Goal: Task Accomplishment & Management: Manage account settings

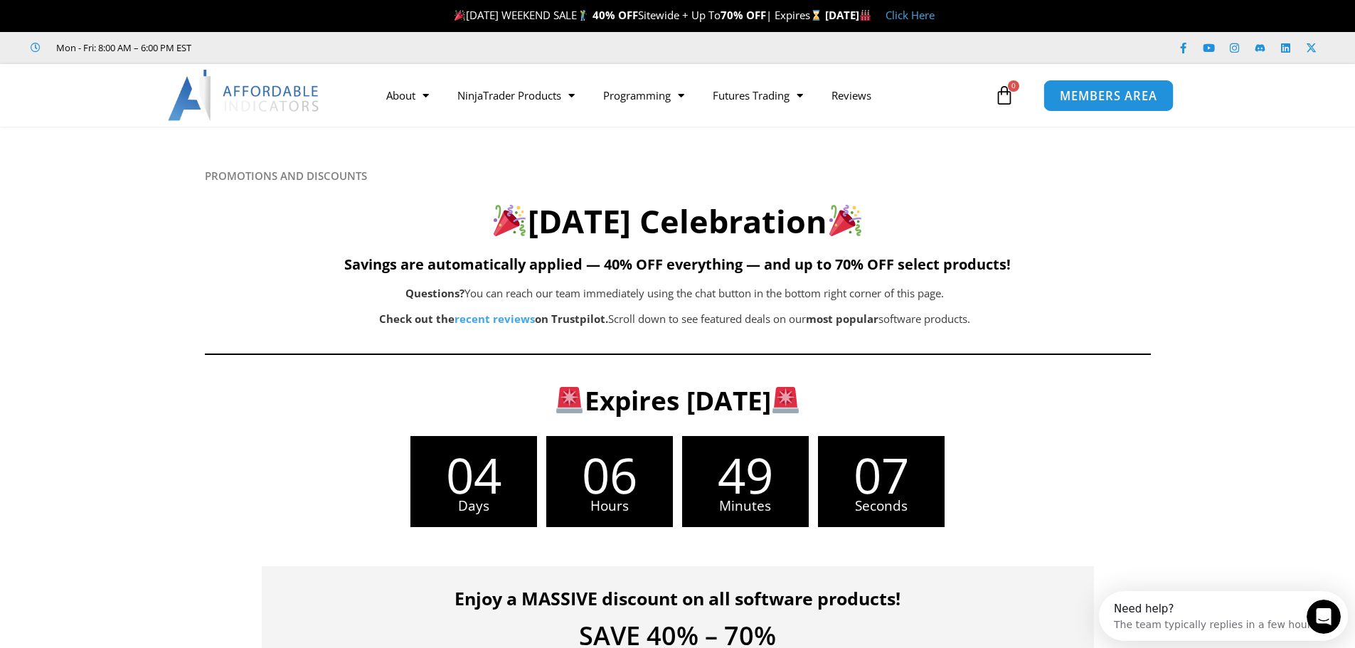
click at [1120, 94] on span "MEMBERS AREA" at bounding box center [1108, 96] width 97 height 12
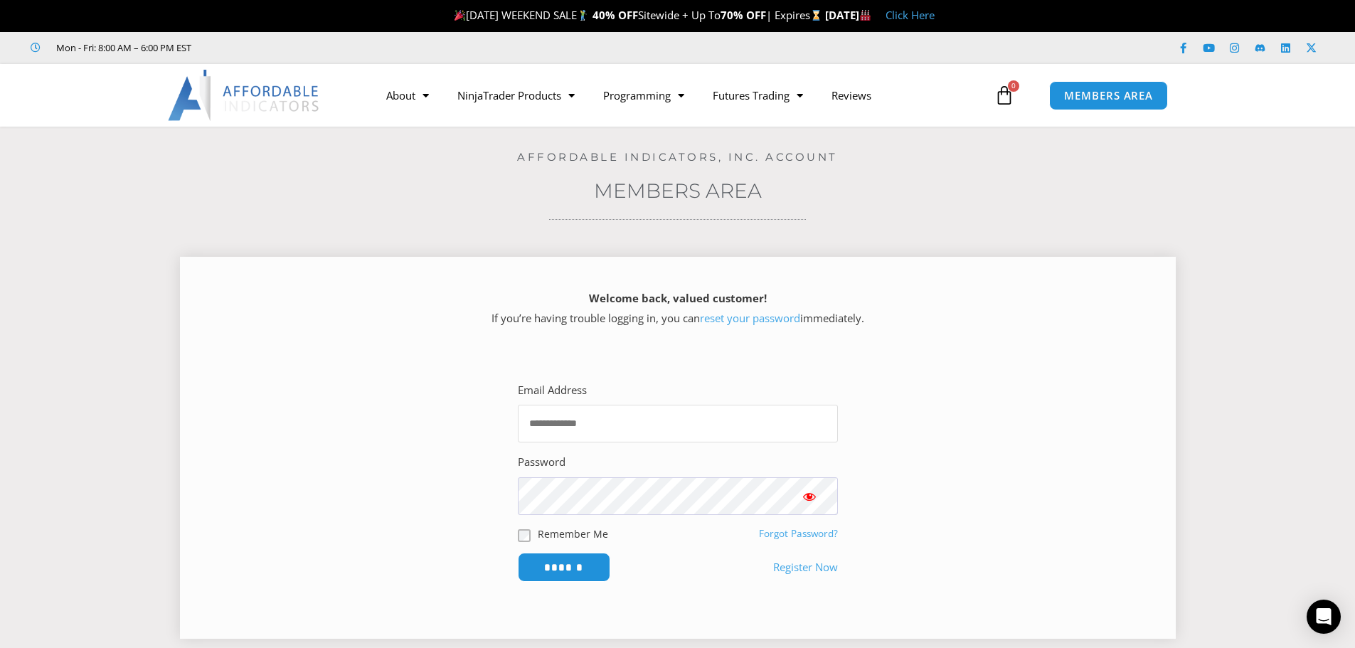
click at [644, 429] on input "Email Address" at bounding box center [678, 424] width 320 height 38
type input "**********"
click at [567, 566] on input "******" at bounding box center [563, 567] width 97 height 31
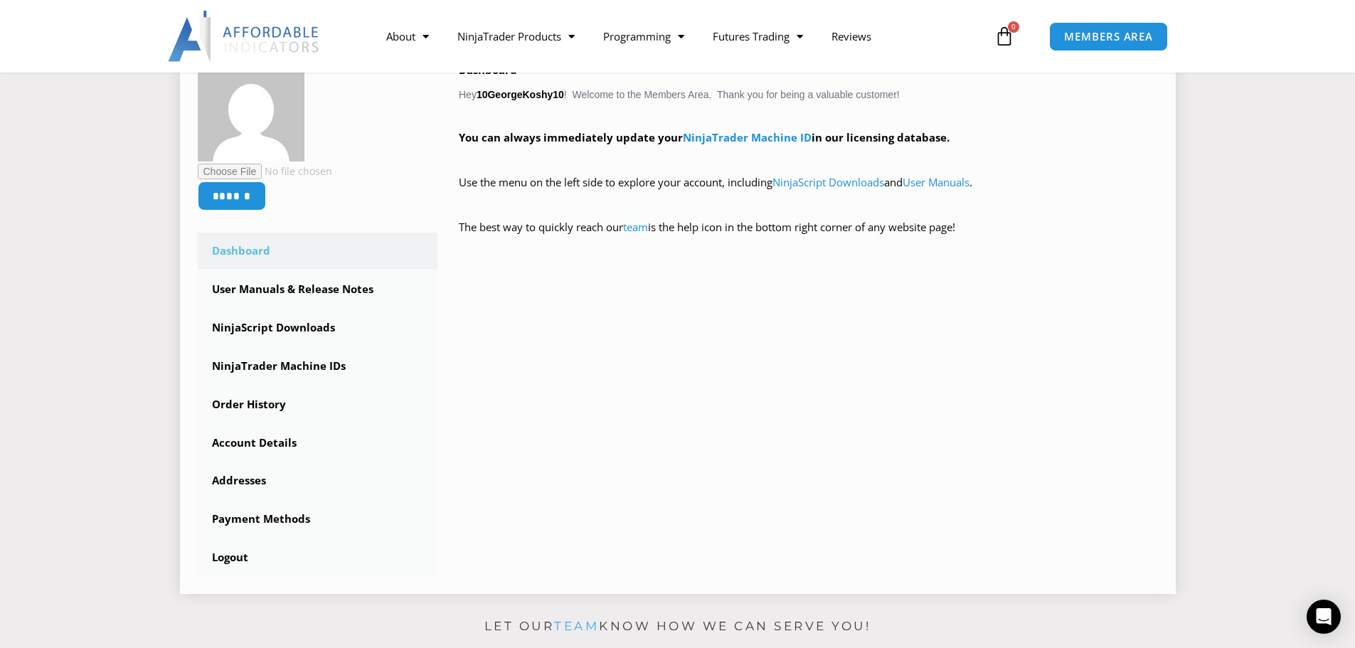
scroll to position [285, 0]
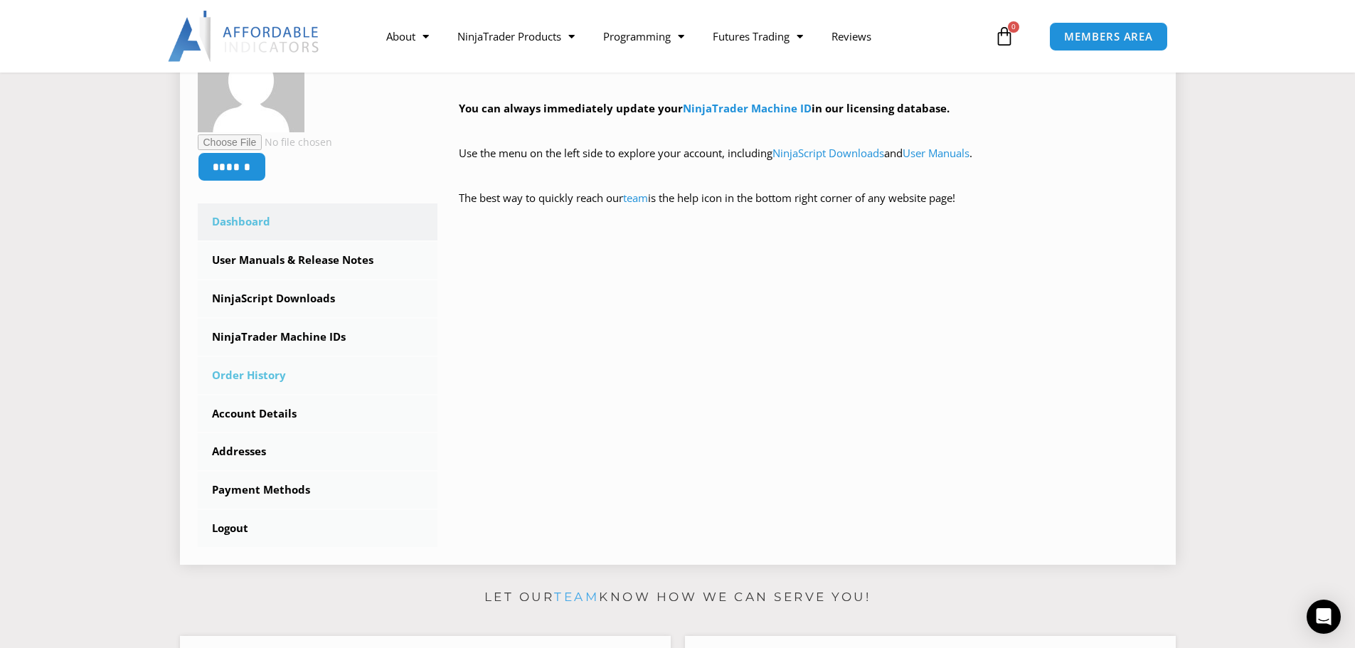
click at [270, 369] on link "Order History" at bounding box center [318, 375] width 240 height 37
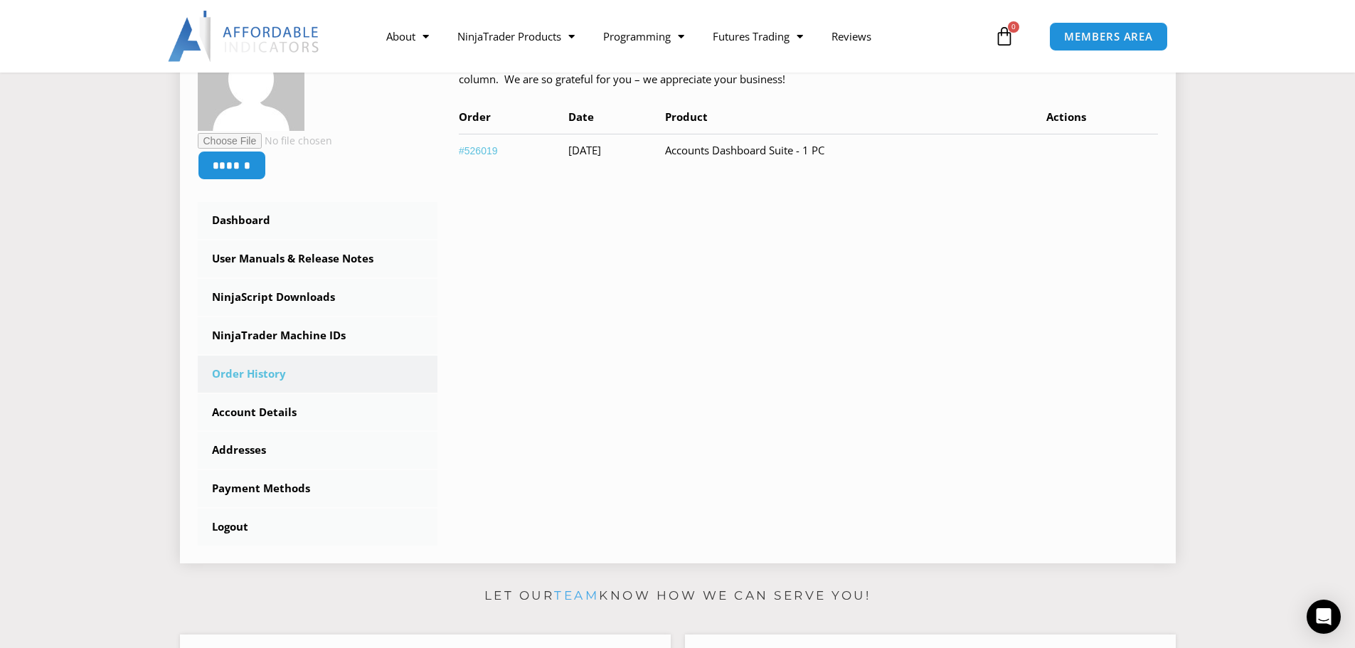
scroll to position [285, 0]
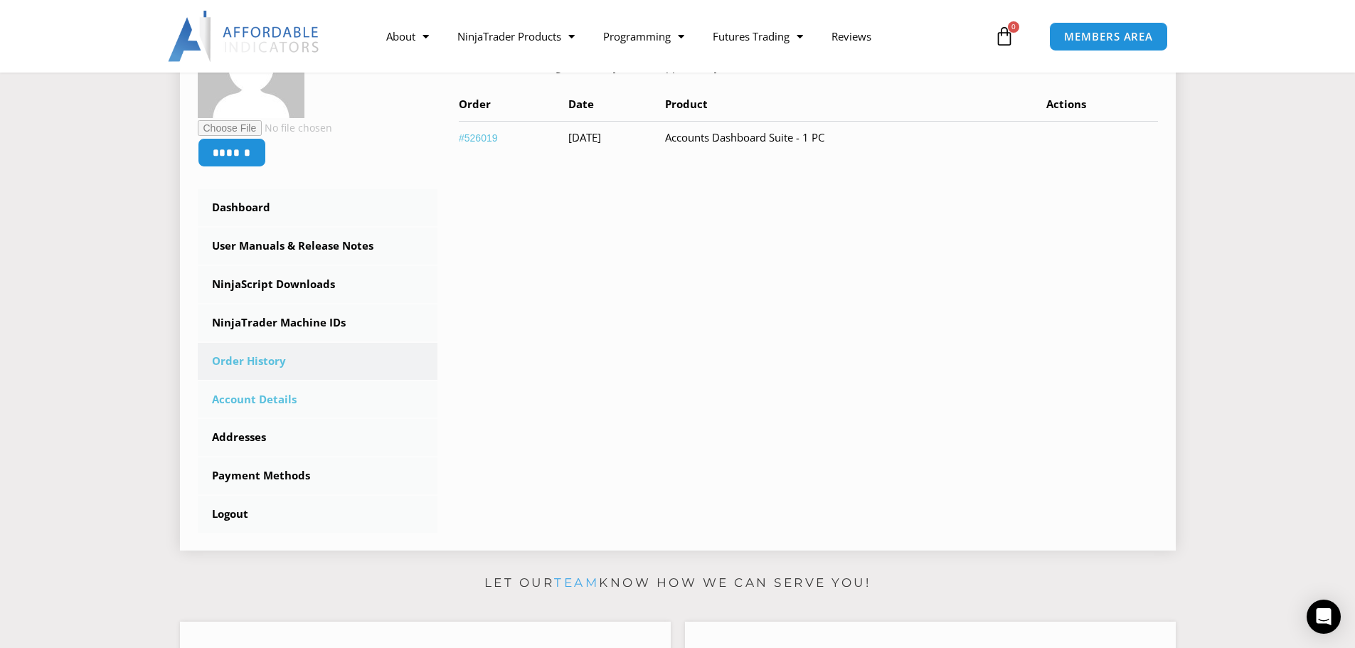
click at [275, 395] on link "Account Details" at bounding box center [318, 399] width 240 height 37
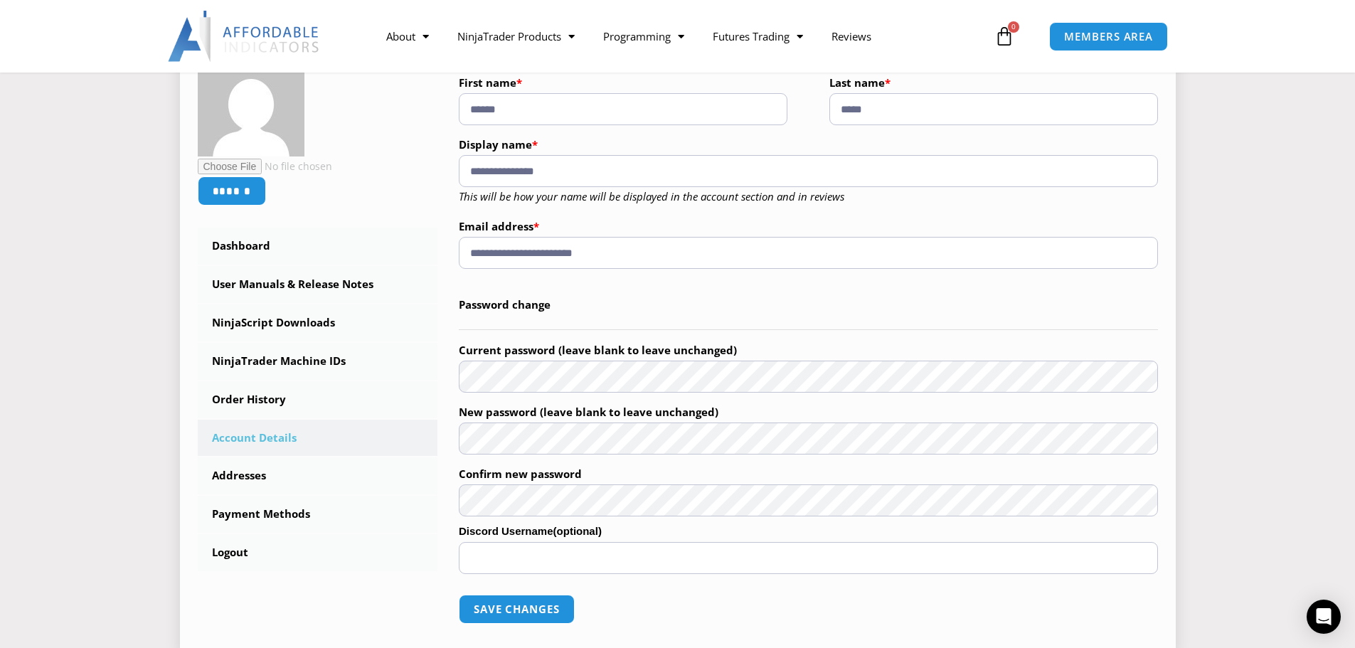
scroll to position [285, 0]
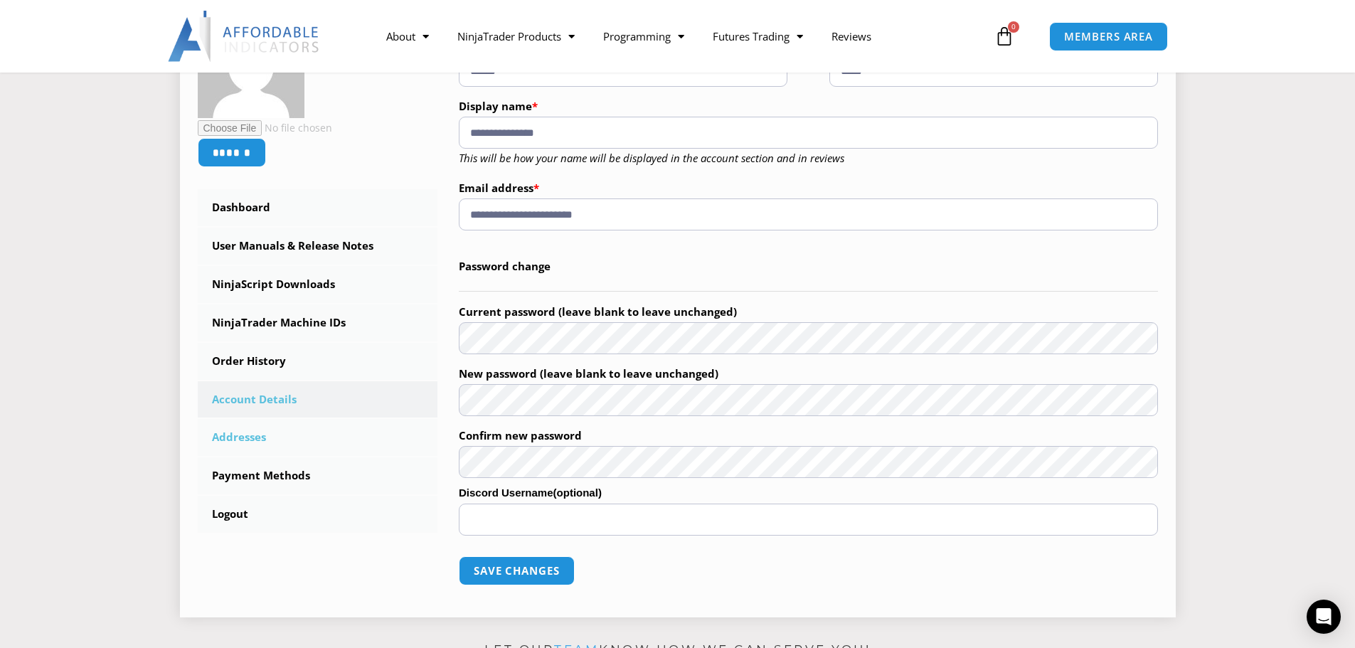
click at [228, 438] on link "Addresses" at bounding box center [318, 437] width 240 height 37
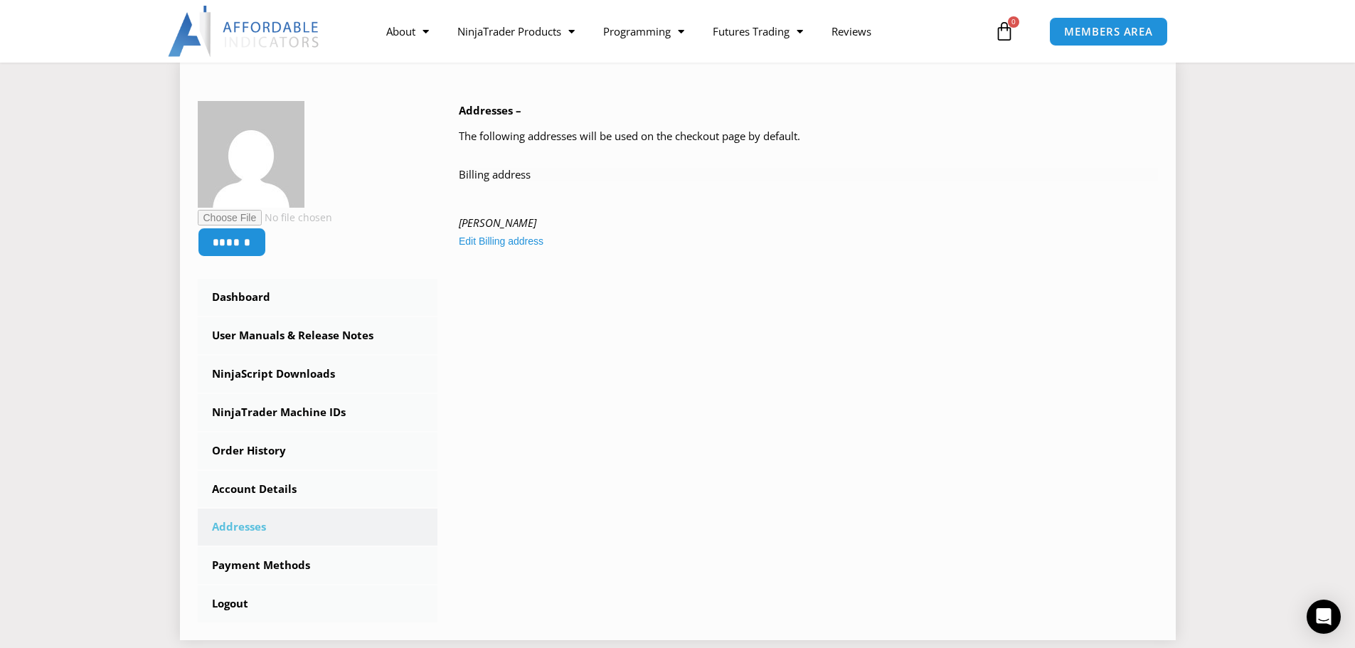
scroll to position [213, 0]
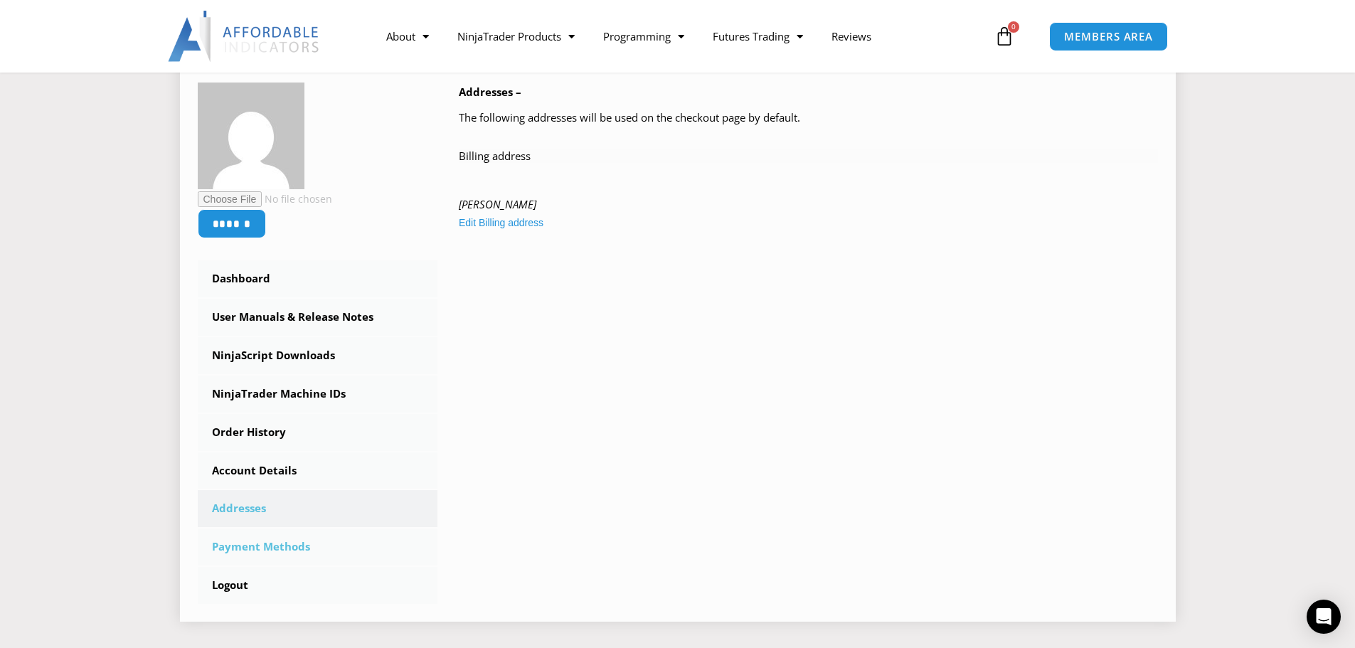
click at [297, 548] on link "Payment Methods" at bounding box center [318, 547] width 240 height 37
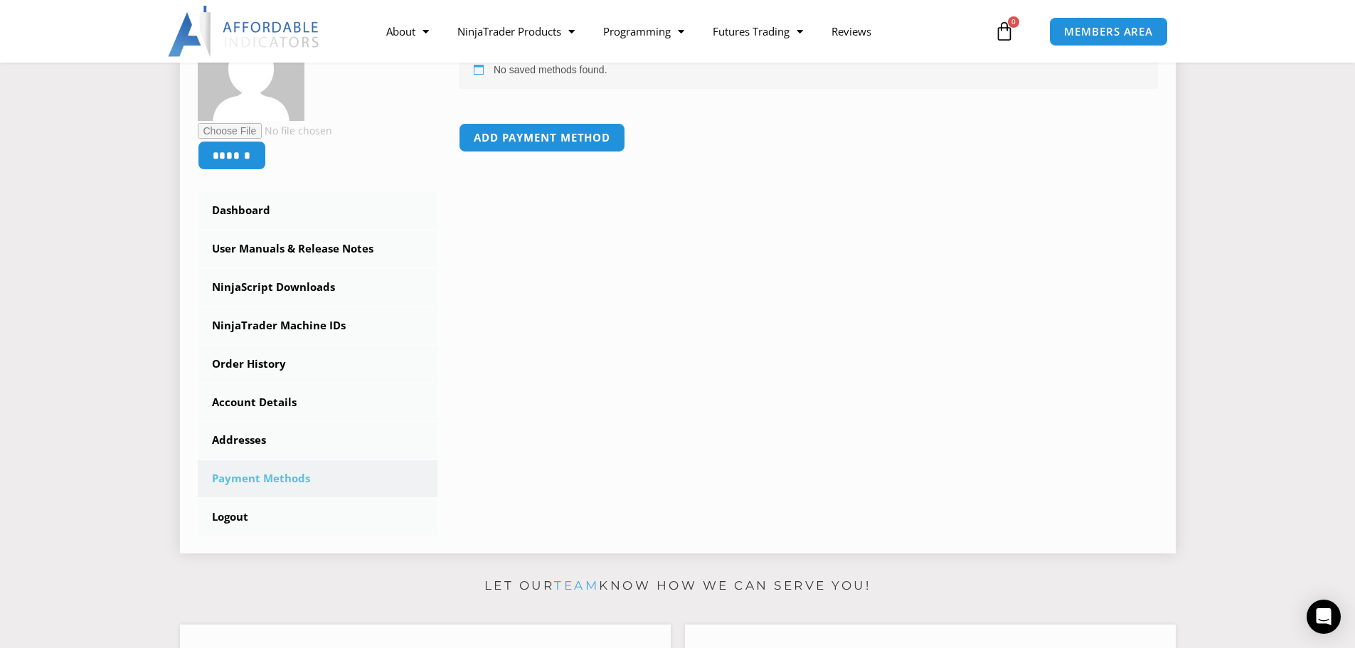
scroll to position [285, 0]
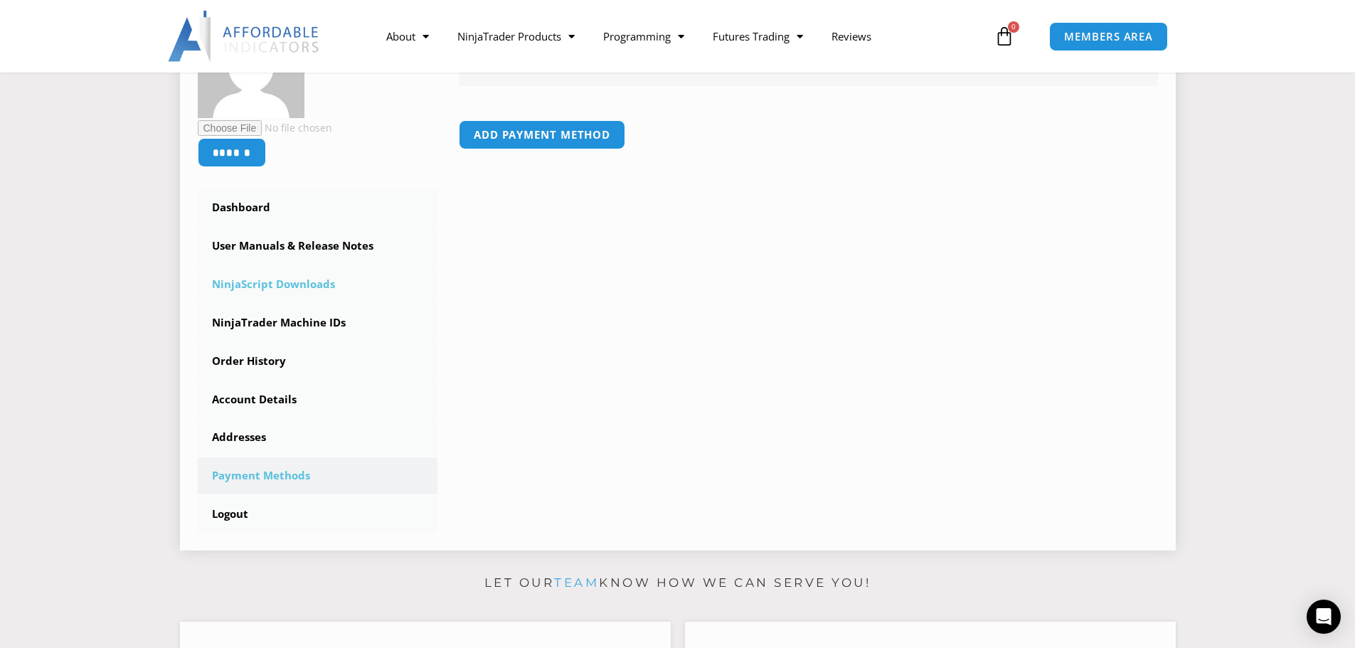
click at [281, 284] on link "NinjaScript Downloads" at bounding box center [318, 284] width 240 height 37
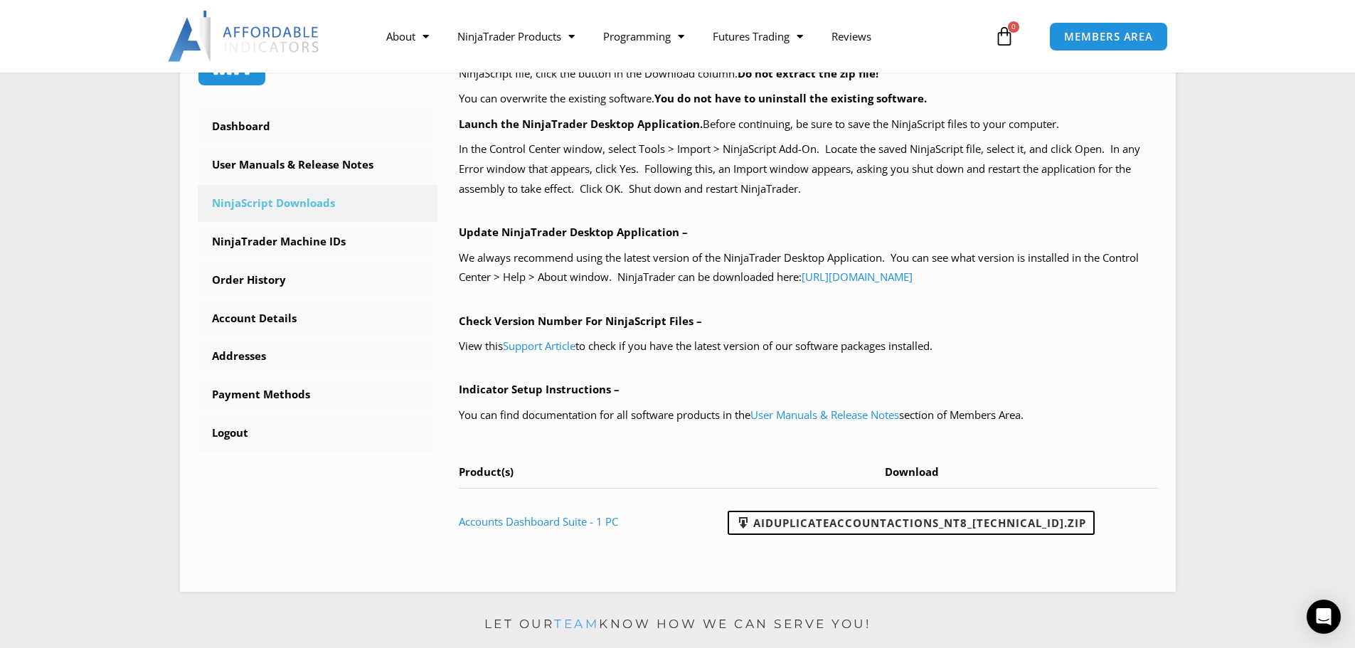
scroll to position [427, 0]
